Goal: Obtain resource: Obtain resource

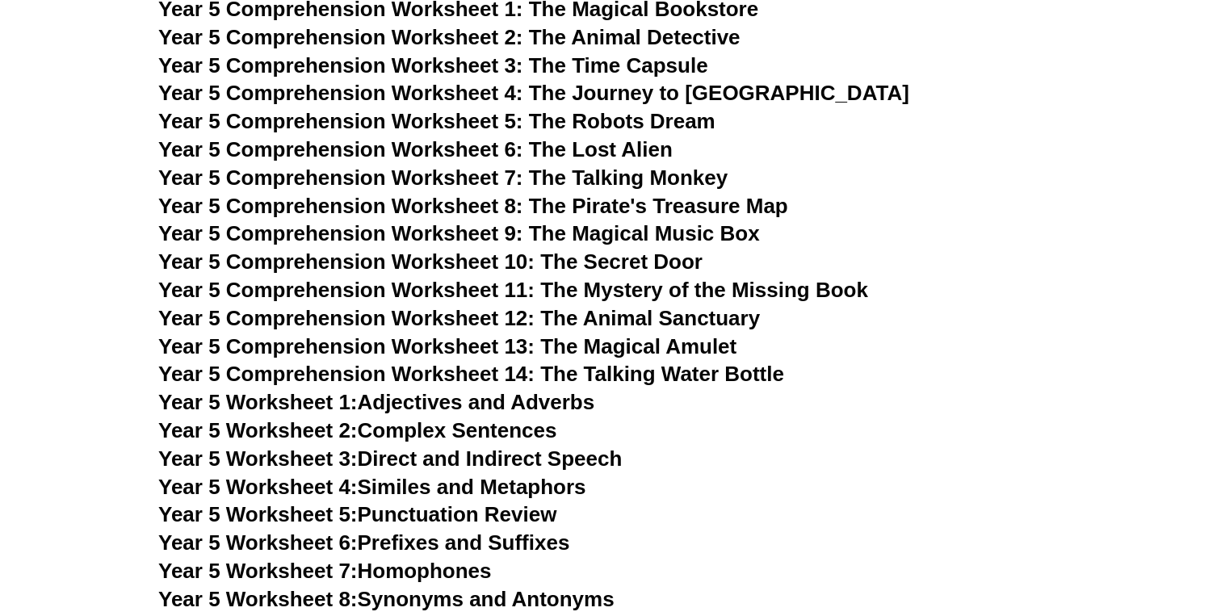
scroll to position [6989, 0]
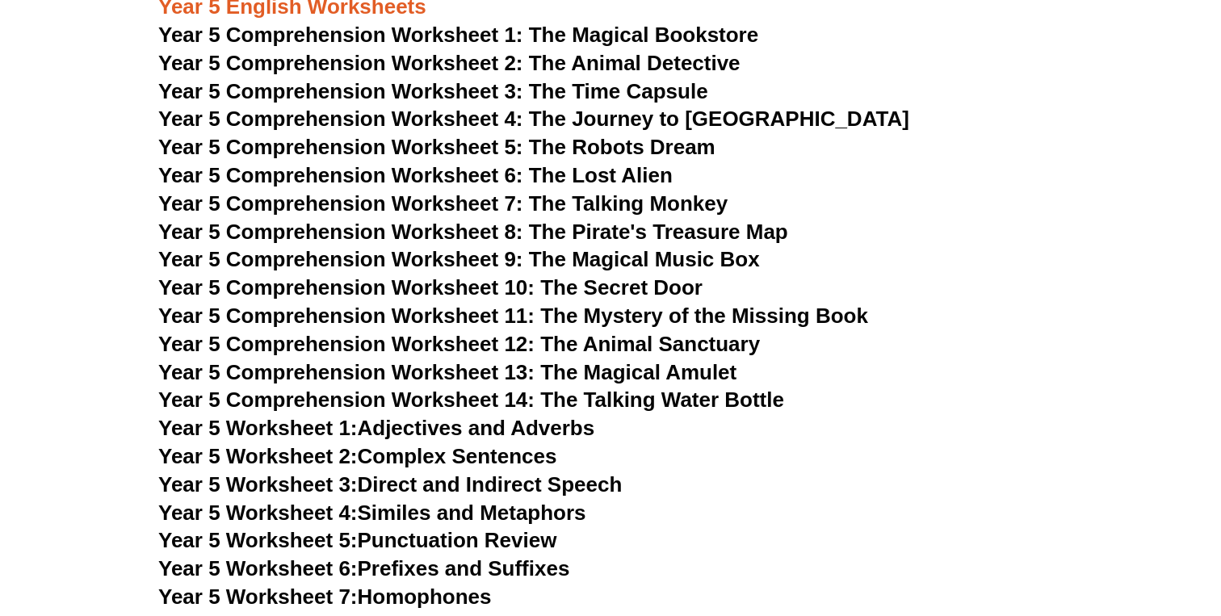
click at [443, 232] on span "Year 5 Comprehension Worksheet 8: The Pirate's Treasure Map" at bounding box center [473, 232] width 630 height 24
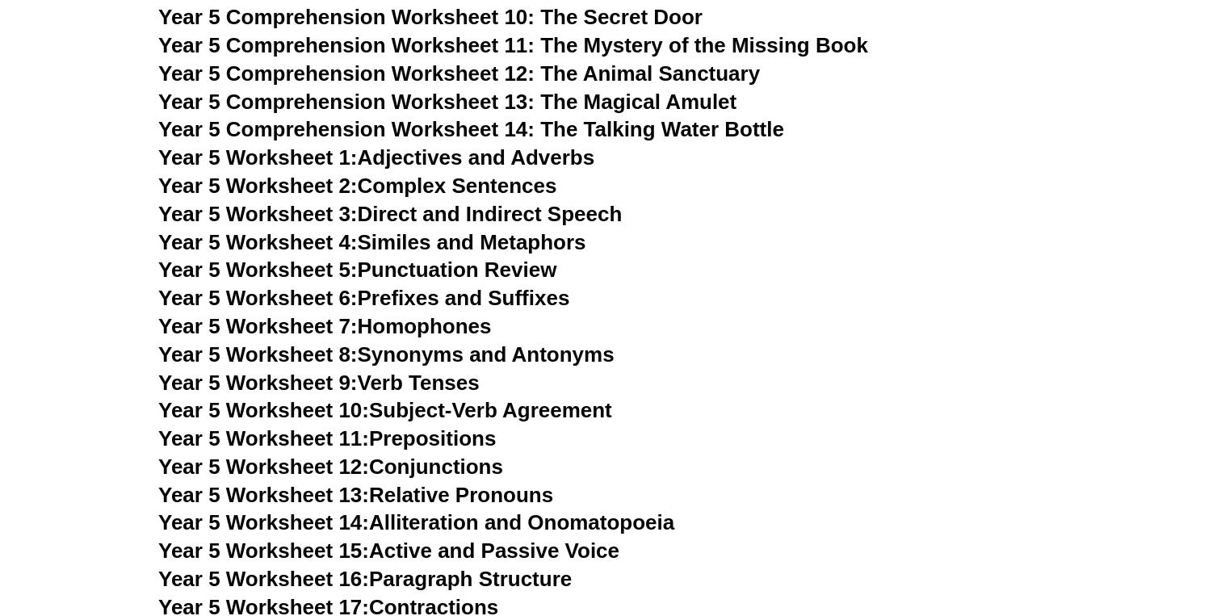
scroll to position [7260, 0]
click at [463, 326] on link "Year 5 Worksheet 7: Homophones" at bounding box center [325, 325] width 334 height 24
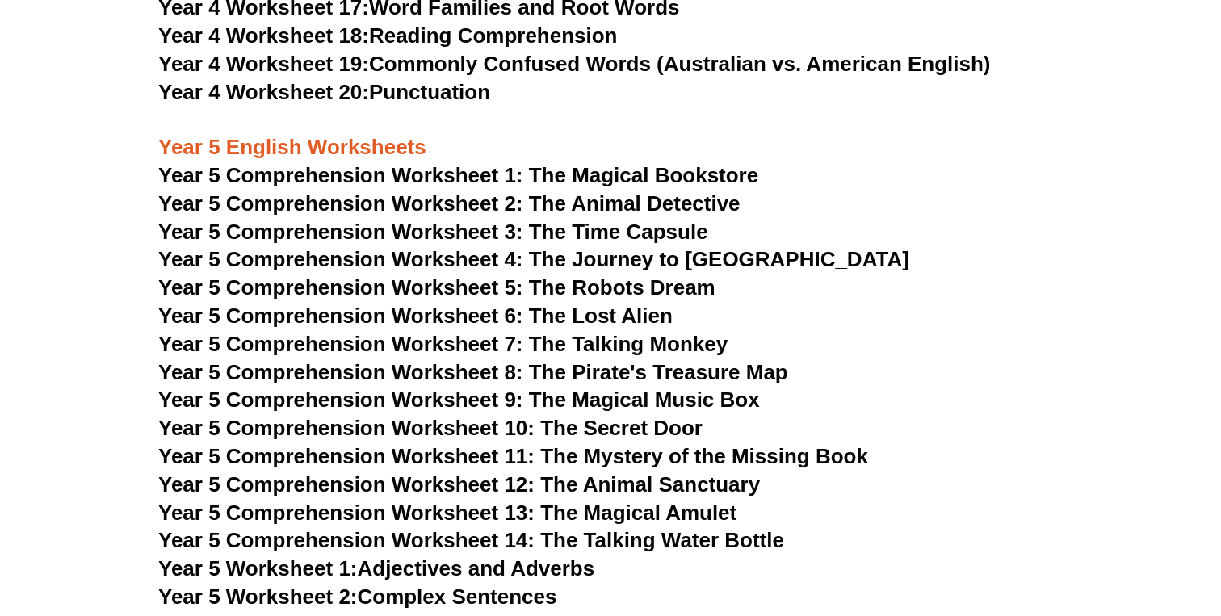
scroll to position [6851, 0]
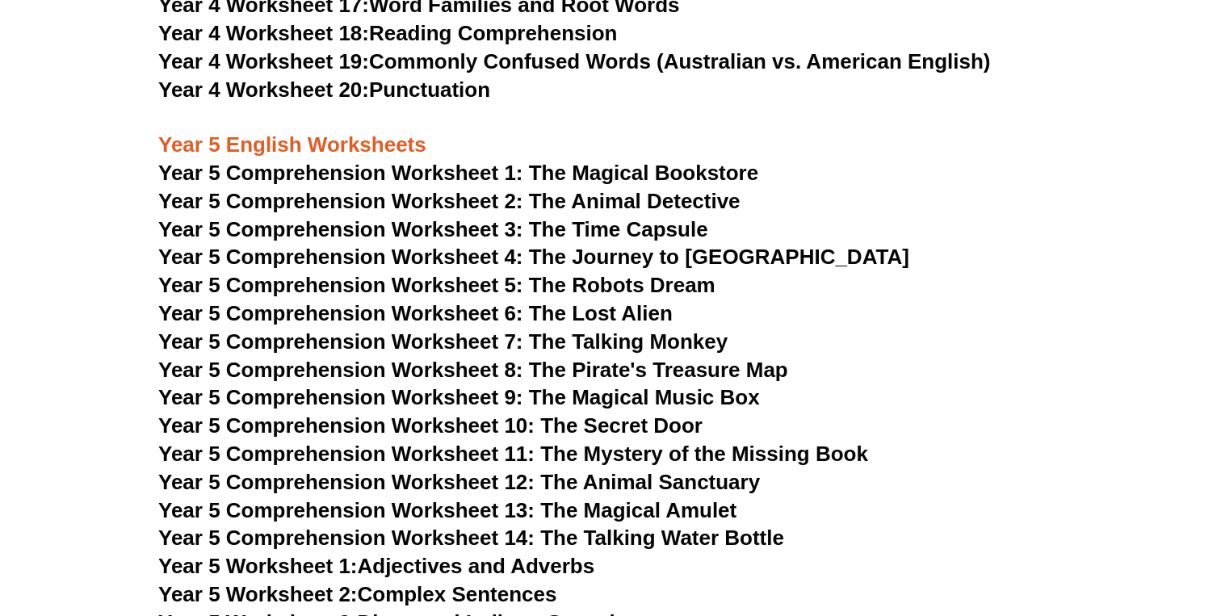
click at [469, 170] on span "Year 5 Comprehension Worksheet 1: The Magical Bookstore" at bounding box center [458, 173] width 600 height 24
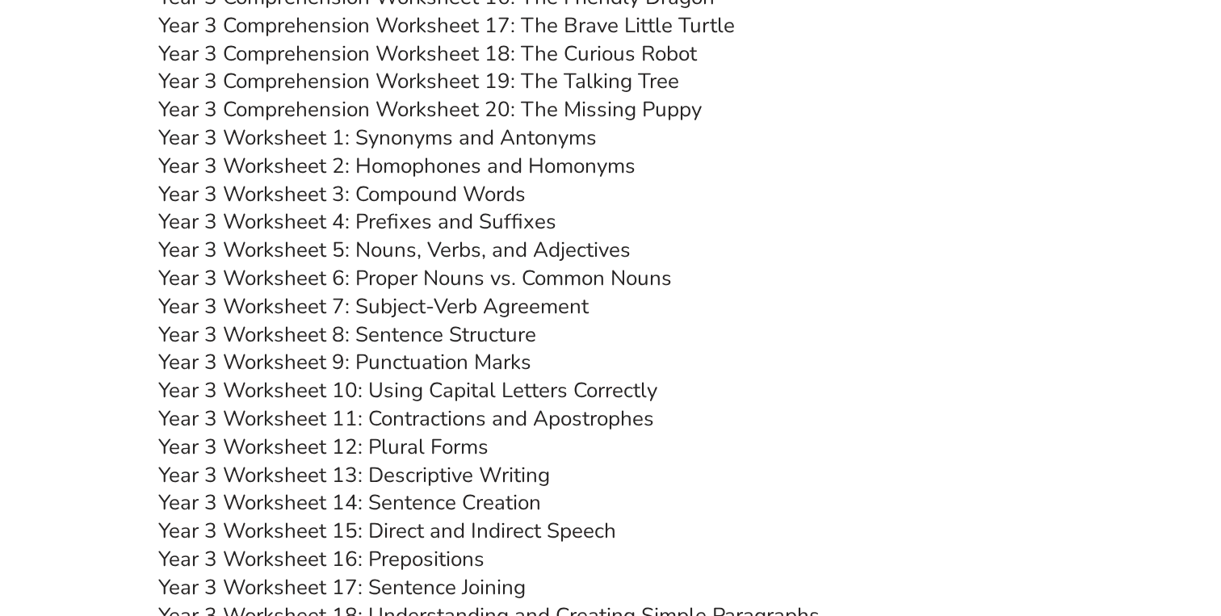
scroll to position [5087, 0]
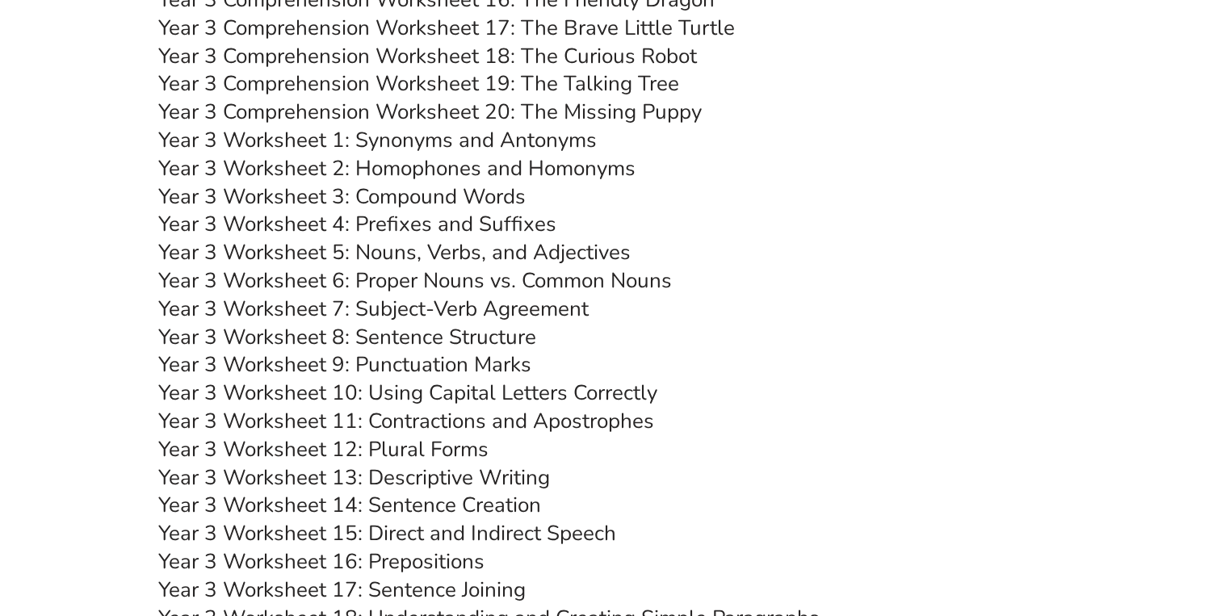
click at [405, 361] on link "Year 3 Worksheet 9: Punctuation Marks" at bounding box center [344, 365] width 373 height 28
click at [432, 262] on link "Year 3 Worksheet 5: Nouns, Verbs, and Adjectives" at bounding box center [394, 252] width 473 height 28
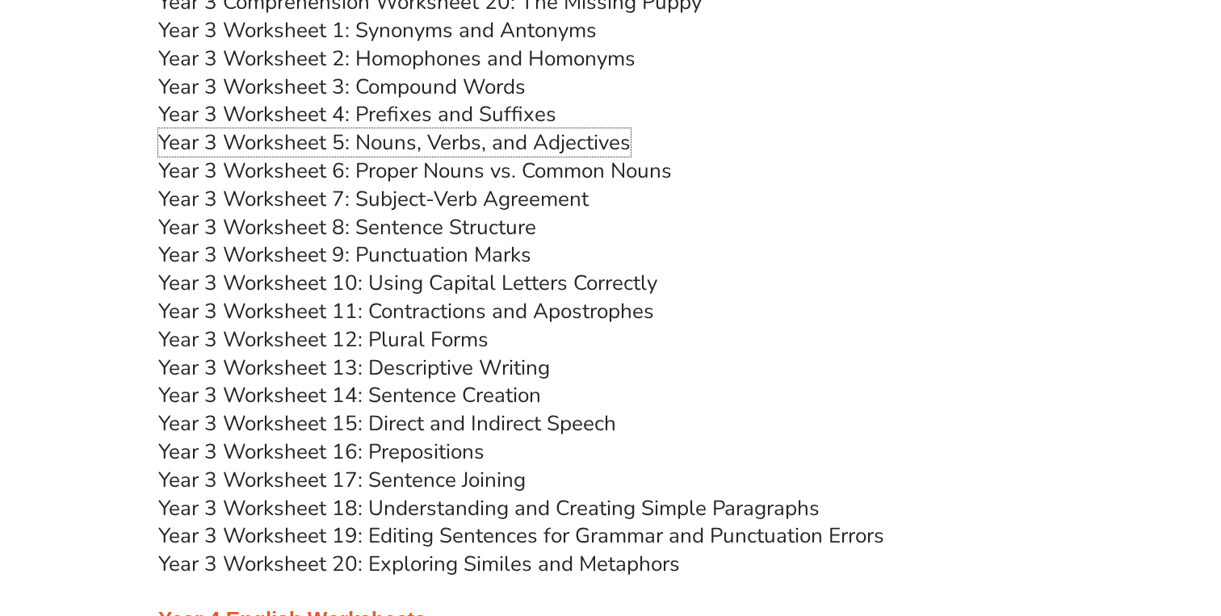
scroll to position [5169, 0]
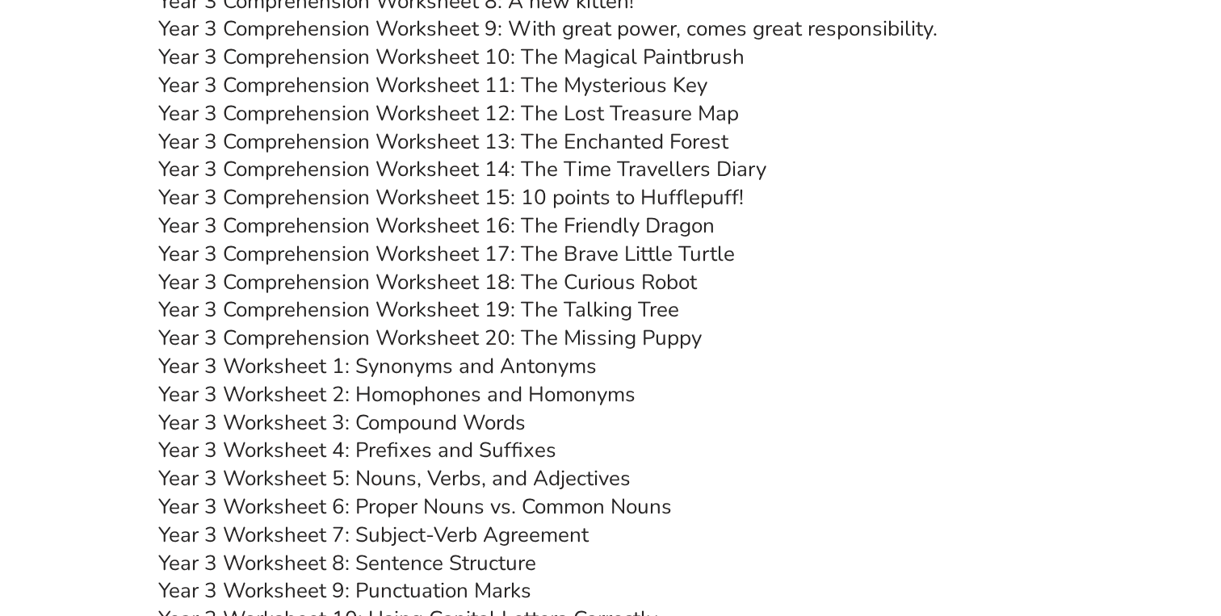
scroll to position [4879, 0]
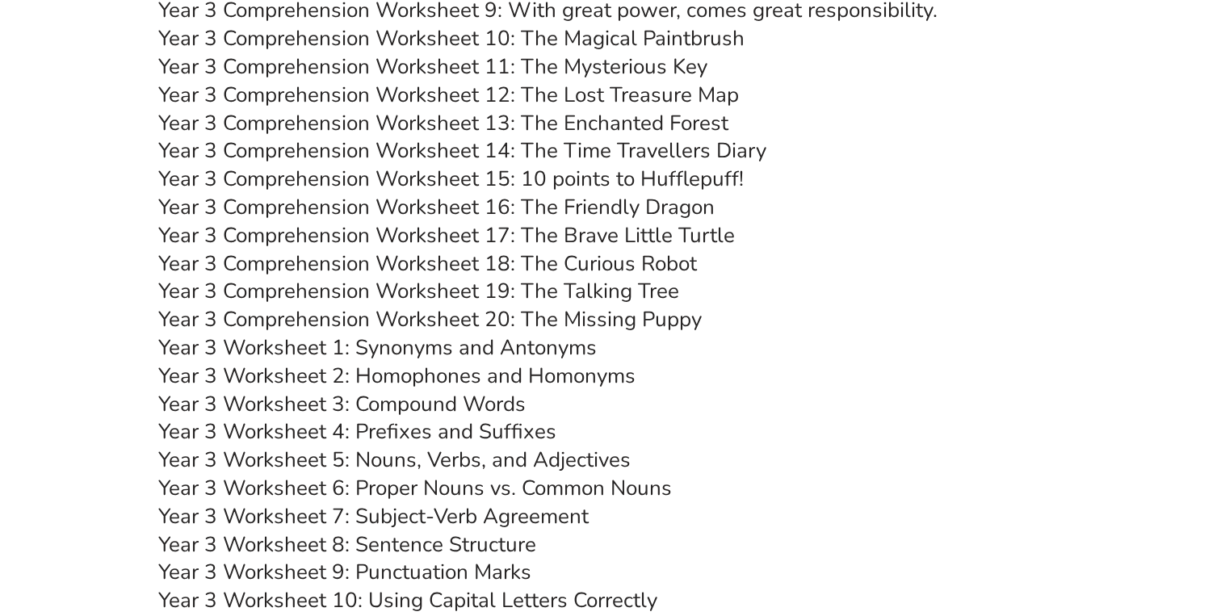
click at [414, 401] on link "Year 3 Worksheet 3: Compound Words" at bounding box center [342, 404] width 368 height 28
